Goal: Task Accomplishment & Management: Manage account settings

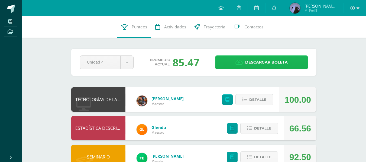
click at [220, 67] on link "Descargar boleta" at bounding box center [262, 63] width 92 height 14
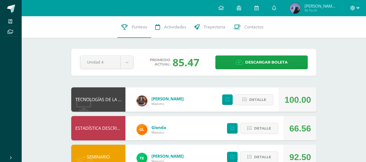
click at [356, 10] on span at bounding box center [355, 8] width 9 height 6
click at [332, 36] on span "Cerrar sesión" at bounding box center [341, 36] width 24 height 5
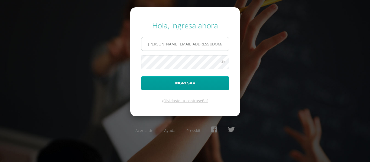
click at [160, 46] on input "miriam.r21@maiagt.org" at bounding box center [186, 43] width 88 height 13
type input "[EMAIL_ADDRESS][DOMAIN_NAME]"
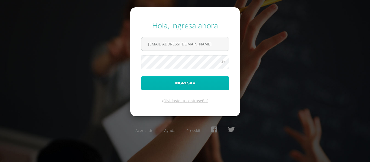
click at [159, 81] on button "Ingresar" at bounding box center [185, 83] width 88 height 14
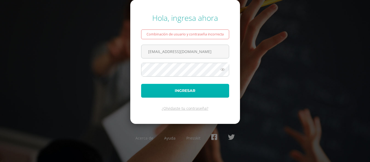
click at [155, 93] on button "Ingresar" at bounding box center [185, 91] width 88 height 14
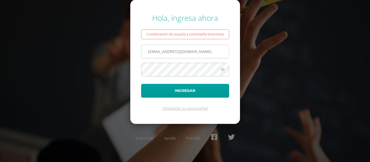
click at [151, 54] on input "0tilia.r21@maiagt.org" at bounding box center [186, 51] width 88 height 13
type input "otilia.r21@maiagt.org"
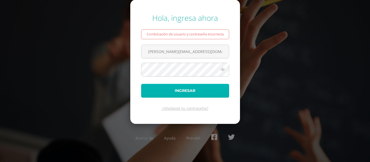
click at [156, 86] on button "Ingresar" at bounding box center [185, 91] width 88 height 14
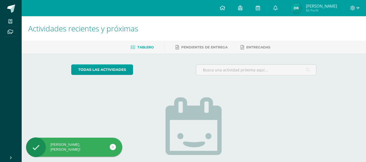
click at [297, 11] on img at bounding box center [296, 8] width 11 height 11
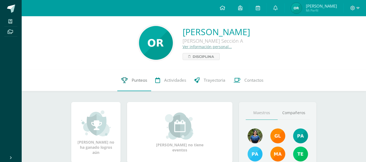
click at [120, 84] on link "Punteos" at bounding box center [134, 81] width 34 height 22
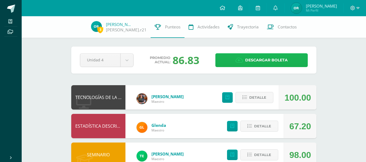
click at [246, 58] on span "Descargar boleta" at bounding box center [266, 60] width 43 height 13
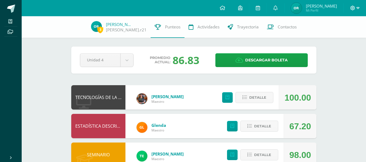
click at [353, 8] on icon at bounding box center [353, 8] width 5 height 5
click at [341, 37] on span "Cerrar sesión" at bounding box center [341, 36] width 24 height 5
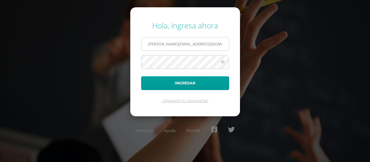
click at [162, 45] on input "[PERSON_NAME][EMAIL_ADDRESS][DOMAIN_NAME]" at bounding box center [186, 43] width 88 height 13
click at [164, 46] on input "[PERSON_NAME][EMAIL_ADDRESS][DOMAIN_NAME]" at bounding box center [186, 43] width 88 height 13
type input "[PERSON_NAME][EMAIL_ADDRESS][DOMAIN_NAME]"
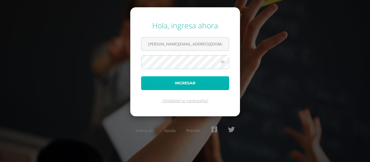
click at [157, 83] on button "Ingresar" at bounding box center [185, 83] width 88 height 14
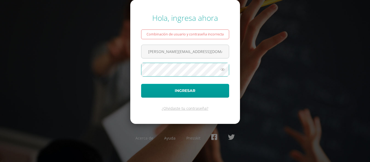
click at [141, 84] on button "Ingresar" at bounding box center [185, 91] width 88 height 14
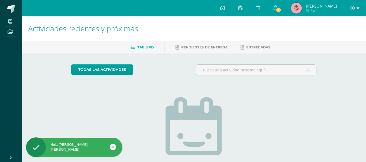
click at [298, 11] on img at bounding box center [296, 8] width 11 height 11
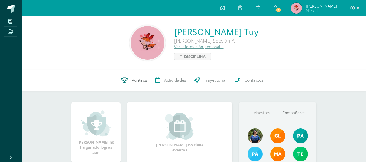
click at [130, 81] on link "Punteos" at bounding box center [134, 81] width 34 height 22
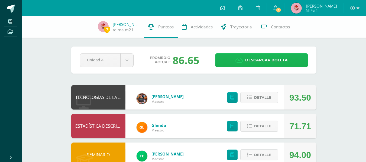
click at [282, 58] on span "Descargar boleta" at bounding box center [266, 60] width 43 height 13
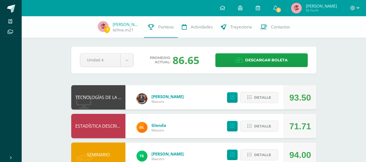
click at [302, 8] on img at bounding box center [296, 8] width 11 height 11
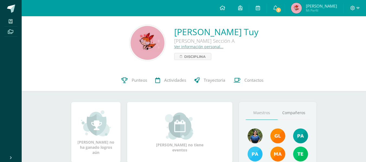
click at [143, 37] on img at bounding box center [148, 43] width 34 height 34
click at [197, 33] on link "Telma Marisol Meletz Tuy" at bounding box center [216, 32] width 84 height 12
click at [149, 49] on img at bounding box center [148, 43] width 34 height 34
click at [182, 48] on link "Ver información personal..." at bounding box center [198, 46] width 49 height 5
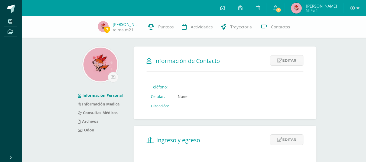
click at [101, 72] on img at bounding box center [101, 65] width 34 height 34
click at [115, 76] on input "file" at bounding box center [113, 77] width 10 height 10
click at [98, 71] on img at bounding box center [101, 65] width 34 height 34
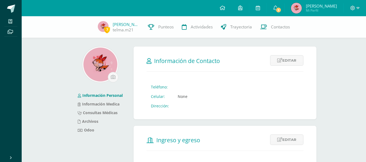
click at [98, 71] on img at bounding box center [101, 65] width 34 height 34
click at [287, 57] on link "Editar" at bounding box center [286, 60] width 33 height 11
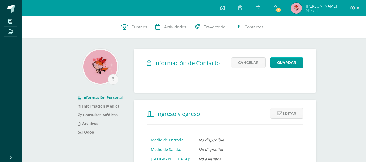
click at [84, 61] on div at bounding box center [100, 67] width 36 height 36
click at [92, 68] on img at bounding box center [101, 67] width 34 height 34
click at [114, 78] on input "file" at bounding box center [113, 80] width 10 height 10
